Goal: Transaction & Acquisition: Purchase product/service

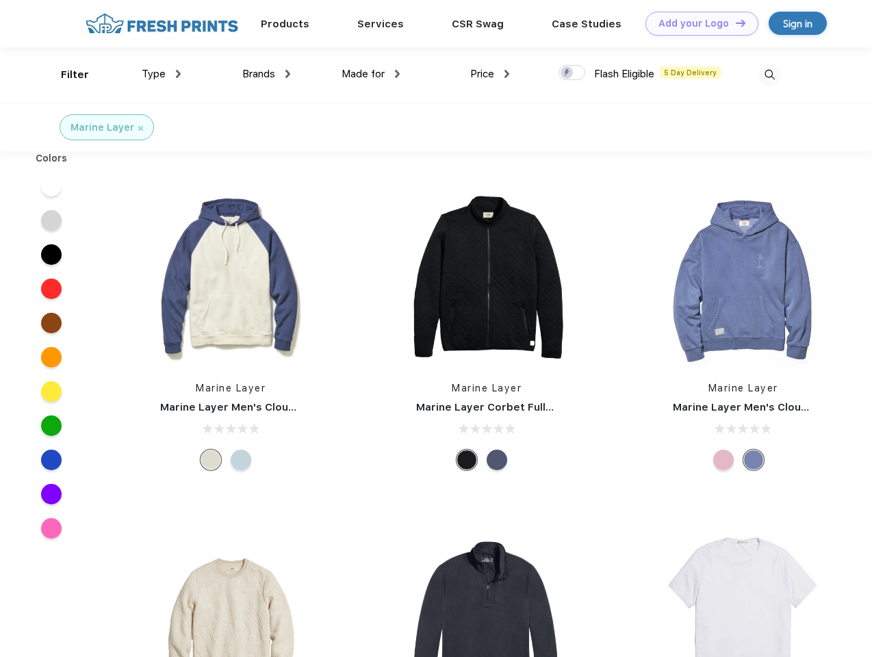
scroll to position [1, 0]
click at [696, 23] on link "Add your Logo Design Tool" at bounding box center [701, 24] width 113 height 24
click at [0, 0] on div "Design Tool" at bounding box center [0, 0] width 0 height 0
click at [734, 23] on link "Add your Logo Design Tool" at bounding box center [701, 24] width 113 height 24
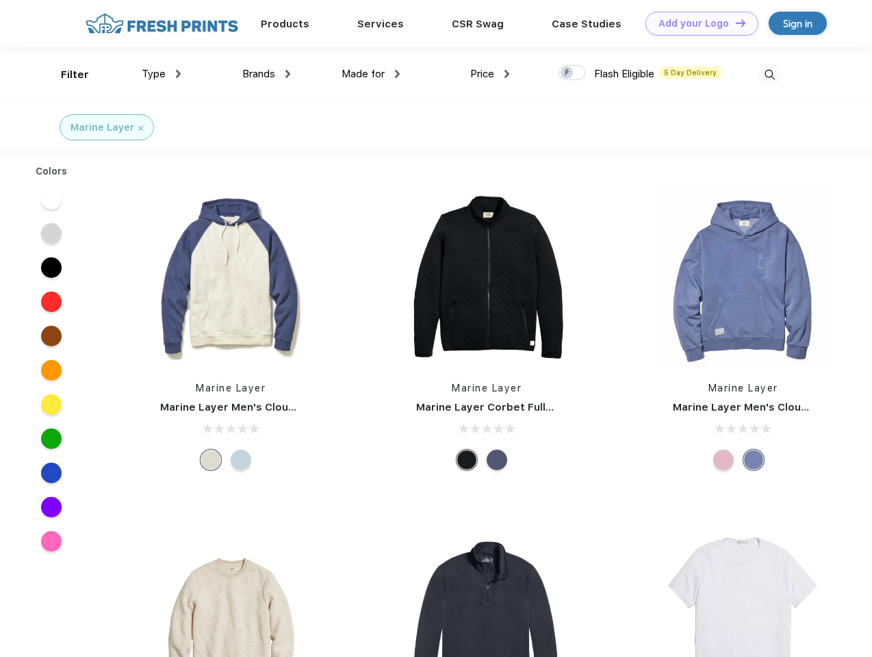
click at [66, 75] on div "Filter" at bounding box center [75, 75] width 28 height 16
click at [161, 74] on span "Type" at bounding box center [154, 74] width 24 height 12
click at [266, 74] on span "Brands" at bounding box center [258, 74] width 33 height 12
click at [371, 74] on span "Made for" at bounding box center [362, 74] width 43 height 12
click at [490, 74] on span "Price" at bounding box center [482, 74] width 24 height 12
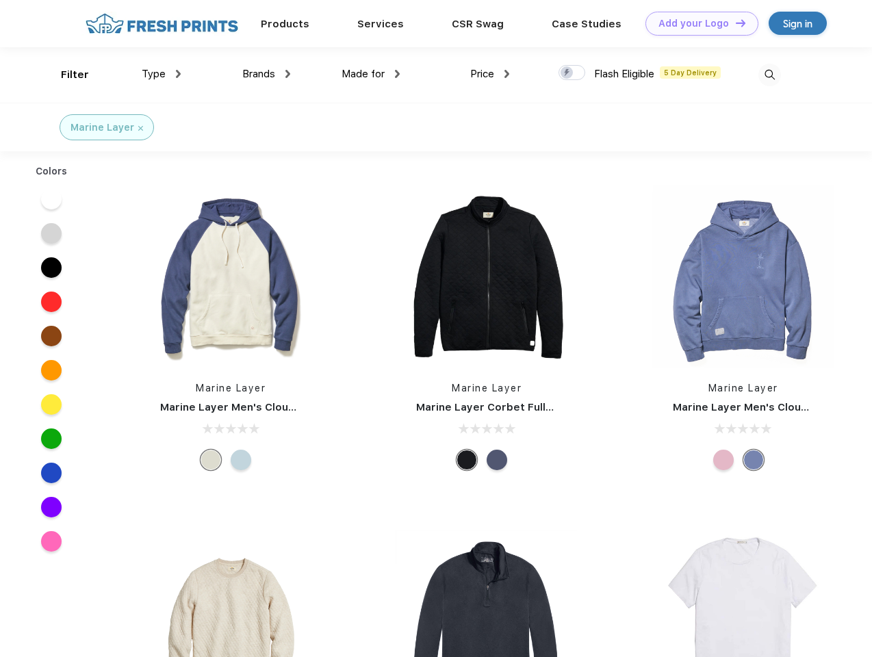
click at [572, 73] on div at bounding box center [571, 72] width 27 height 15
click at [567, 73] on input "checkbox" at bounding box center [562, 68] width 9 height 9
click at [769, 75] on img at bounding box center [769, 75] width 23 height 23
